Goal: Task Accomplishment & Management: Manage account settings

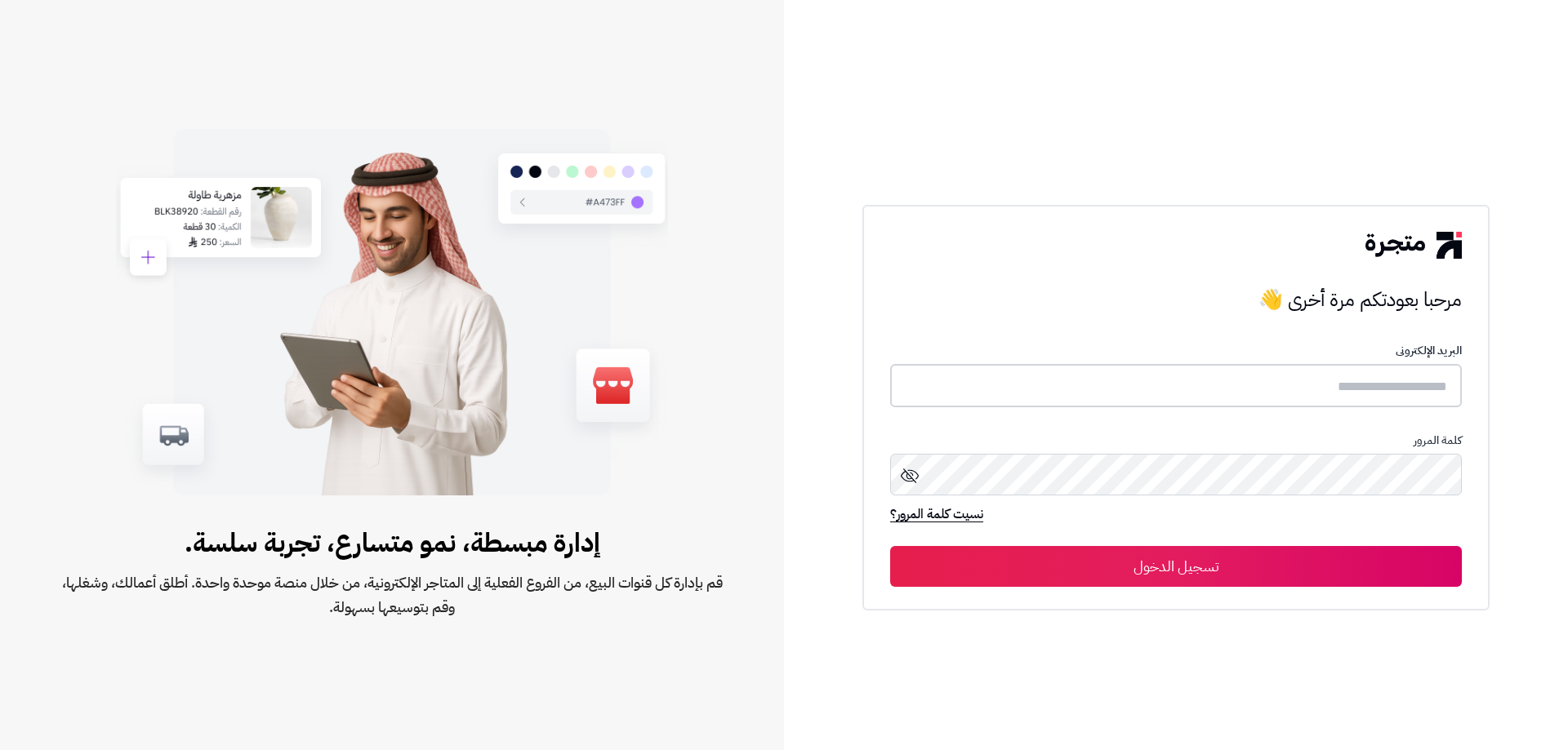
type input "**********"
click at [1194, 567] on button "تسجيل الدخول" at bounding box center [1175, 566] width 571 height 41
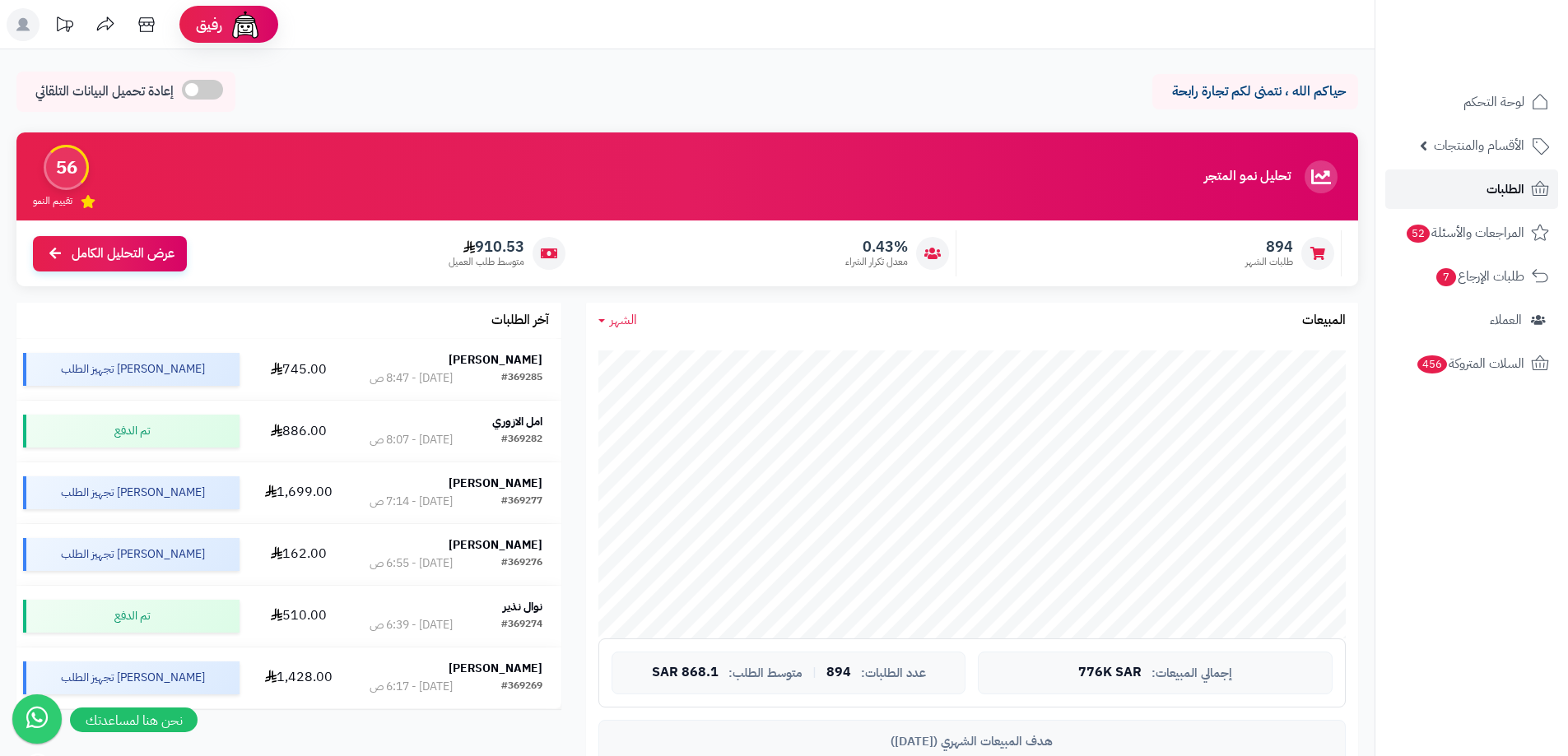
click at [1474, 195] on link "الطلبات" at bounding box center [1472, 189] width 173 height 39
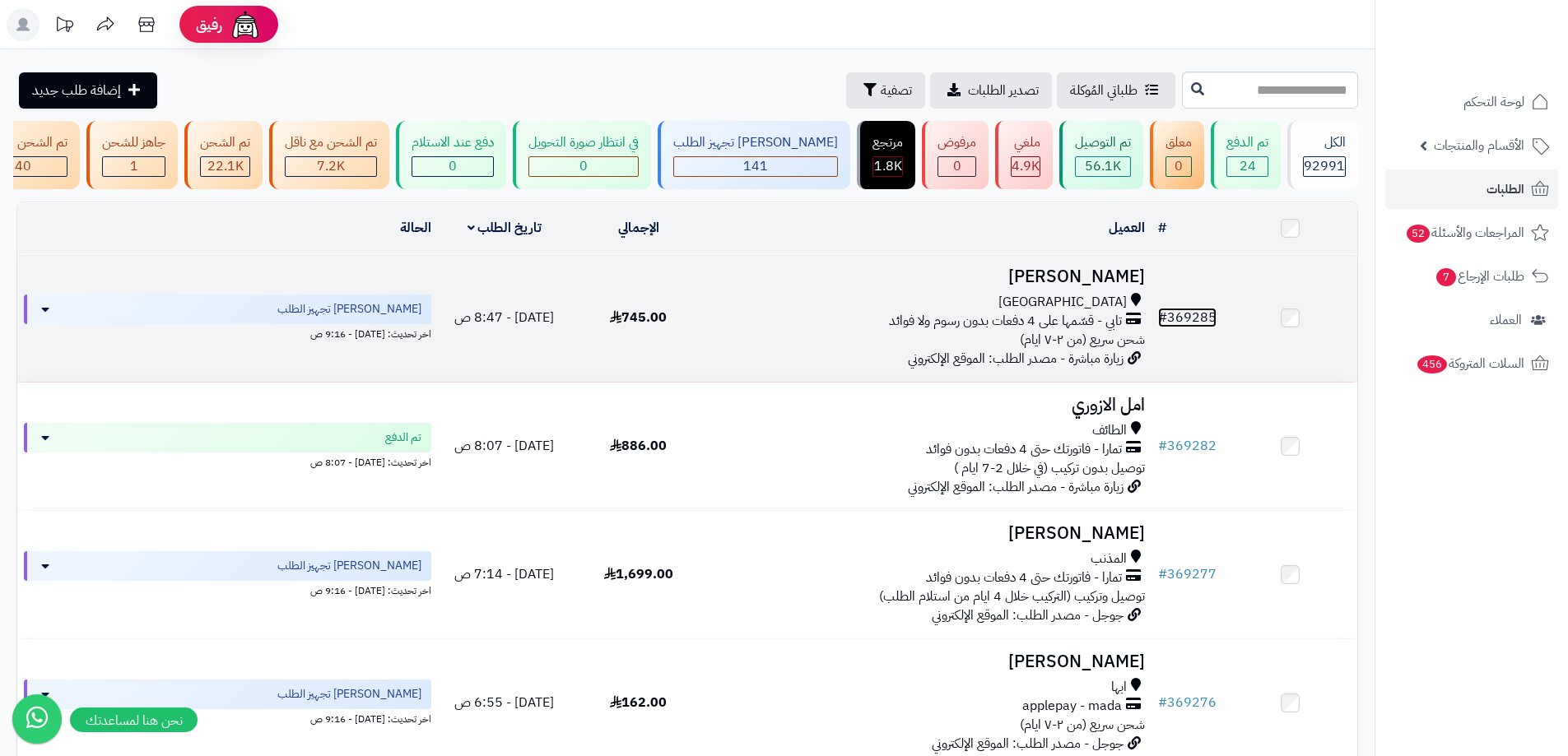
click at [1188, 328] on link "# 369285" at bounding box center [1187, 317] width 58 height 20
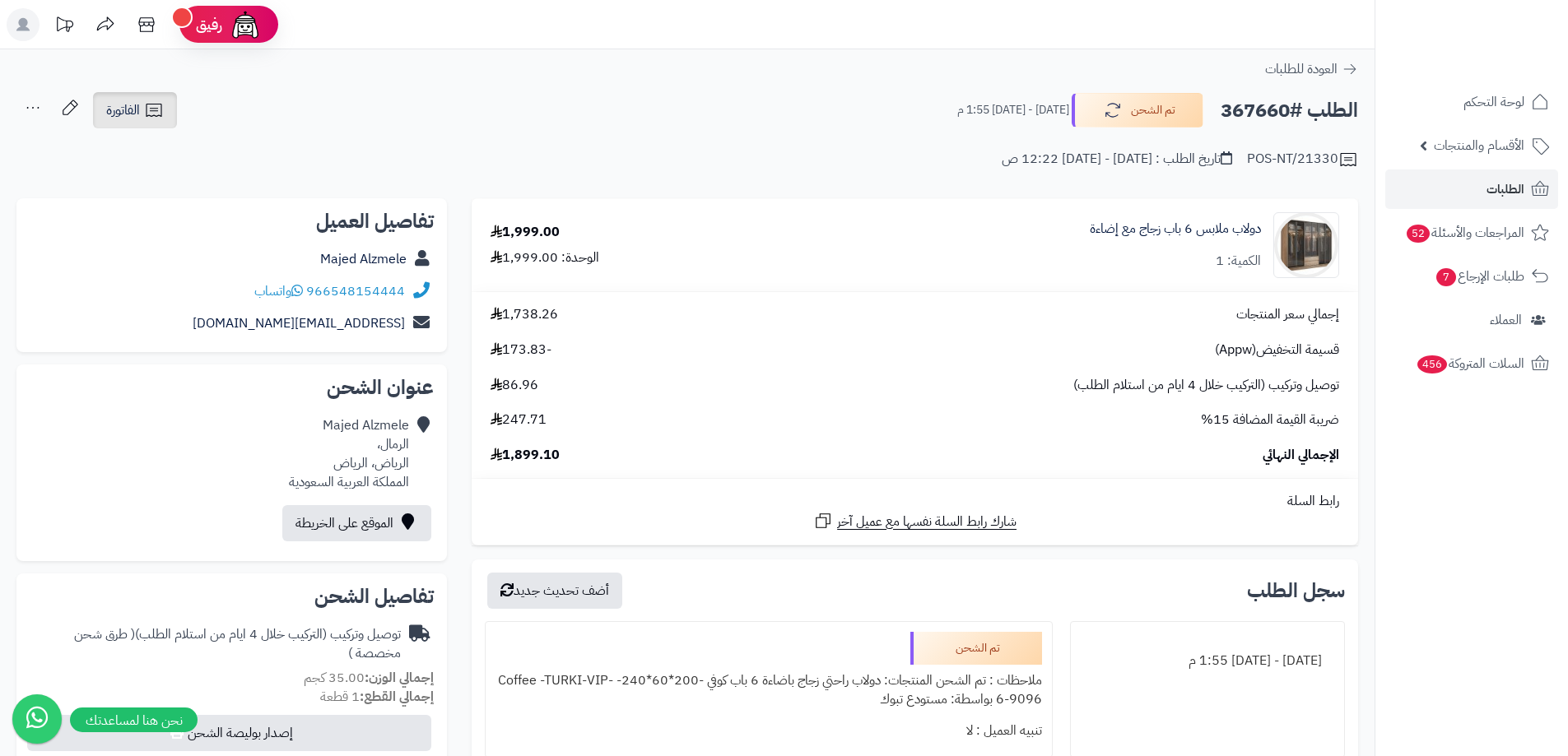
click at [153, 98] on link "الفاتورة" at bounding box center [135, 110] width 84 height 36
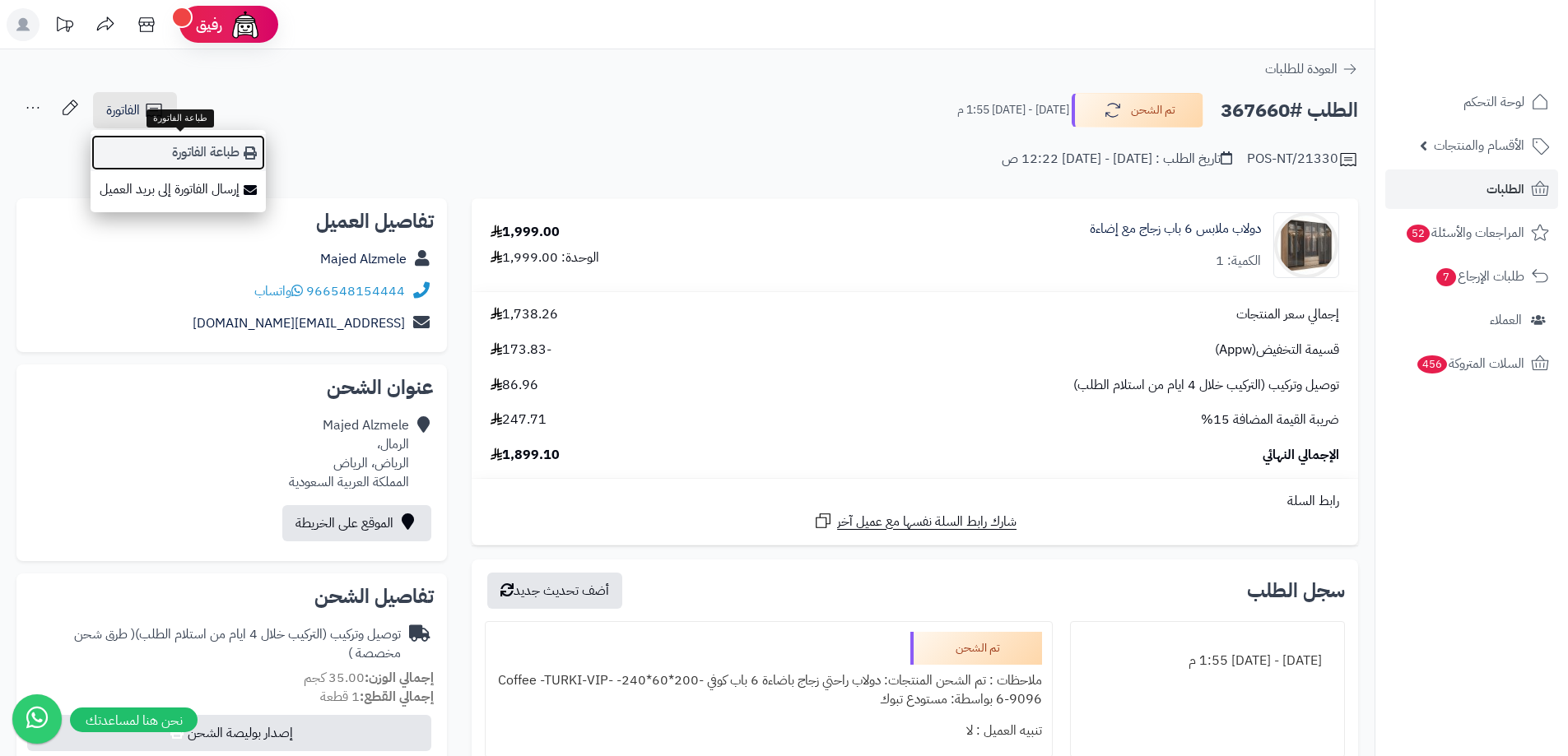
click at [201, 161] on link "طباعة الفاتورة" at bounding box center [177, 152] width 175 height 37
